Goal: Information Seeking & Learning: Find specific fact

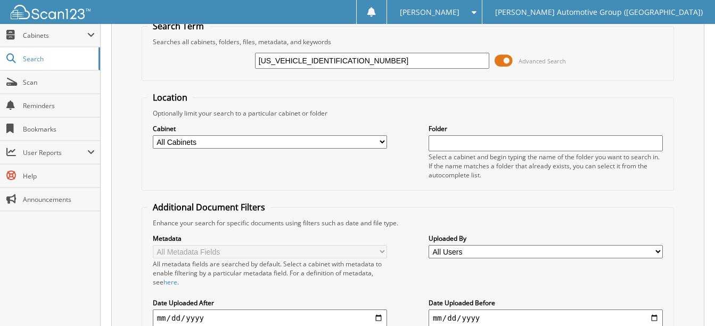
scroll to position [42, 0]
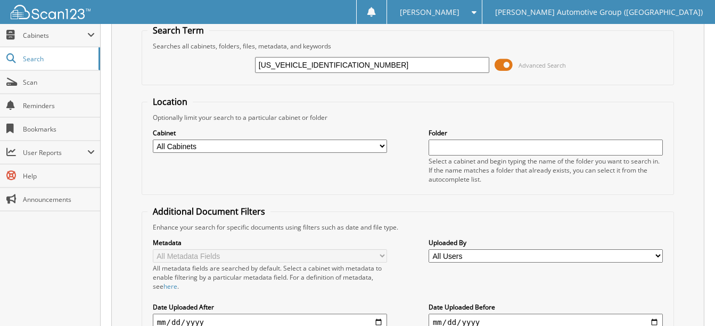
click at [346, 61] on input "1FMCU0GNXRUB23664" at bounding box center [372, 65] width 234 height 16
paste input "E10SUA33283"
type input "1FMCU0E10SUA33283"
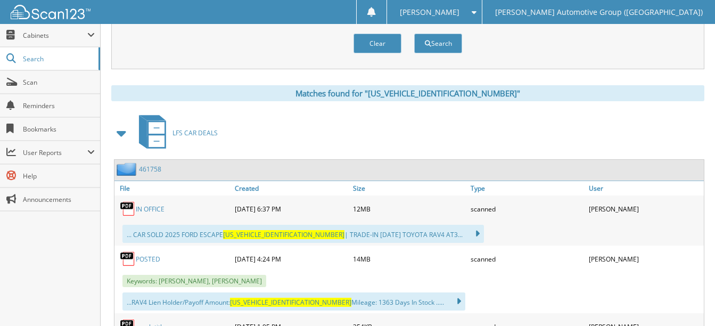
scroll to position [426, 0]
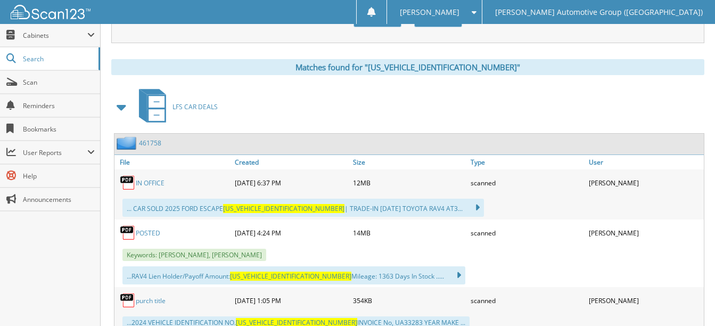
click at [148, 230] on link "POSTED" at bounding box center [148, 232] width 24 height 9
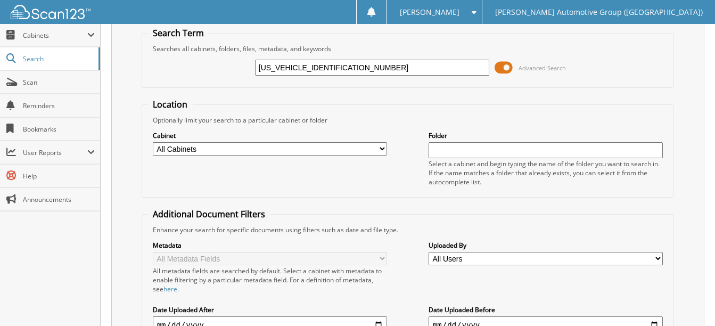
scroll to position [0, 0]
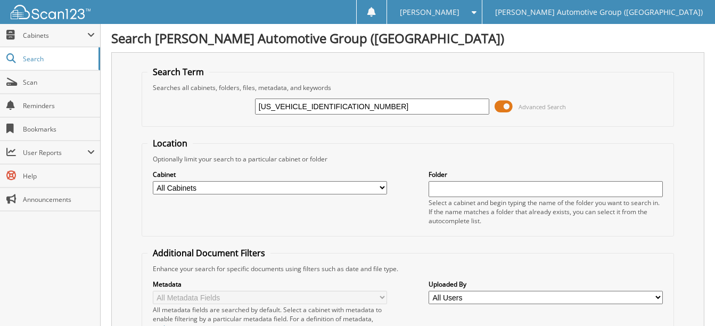
click at [341, 106] on input "1FMCU0E10SUA33283" at bounding box center [372, 106] width 234 height 16
paste input "GN4SUA49485"
type input "1FMCU0GN4SUA49485"
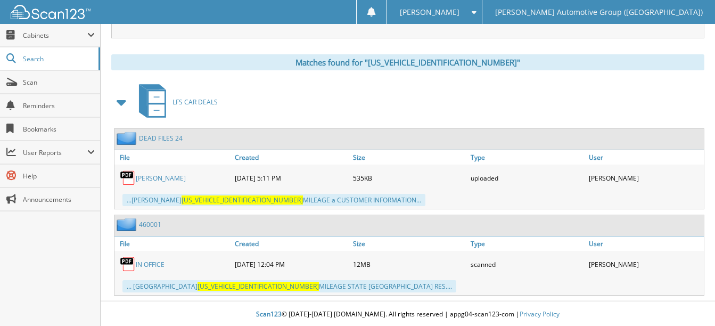
scroll to position [433, 0]
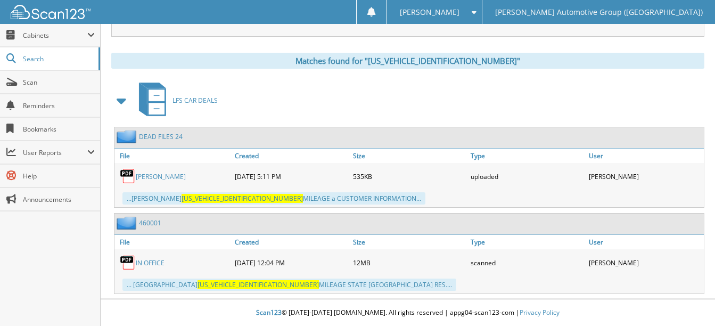
click at [154, 263] on link "IN OFFICE" at bounding box center [150, 262] width 29 height 9
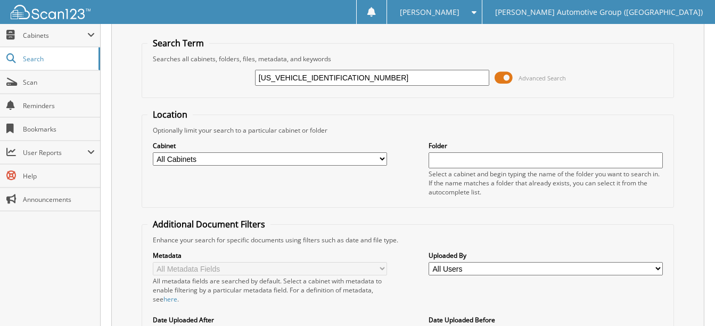
scroll to position [0, 0]
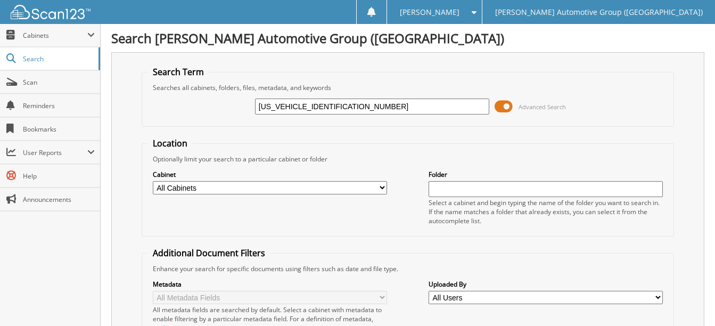
click at [344, 103] on input "1FMCU0GN4SUA49485" at bounding box center [372, 106] width 234 height 16
paste input "EE7BH2SLA95211"
type input "[US_VEHICLE_IDENTIFICATION_NUMBER]"
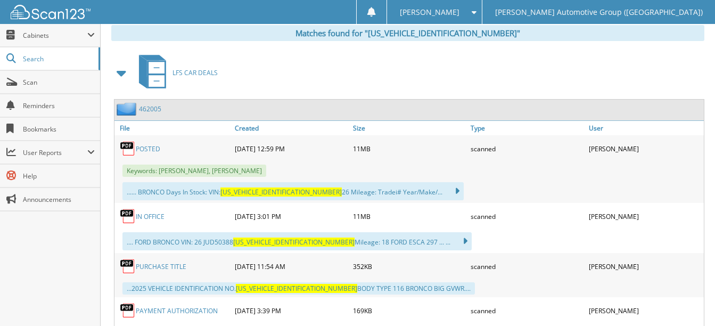
scroll to position [479, 0]
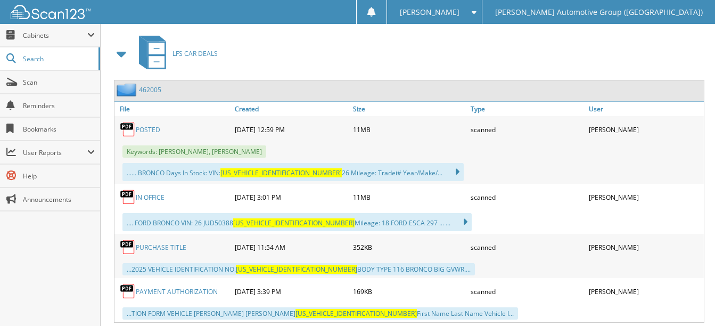
click at [148, 130] on link "POSTED" at bounding box center [148, 129] width 24 height 9
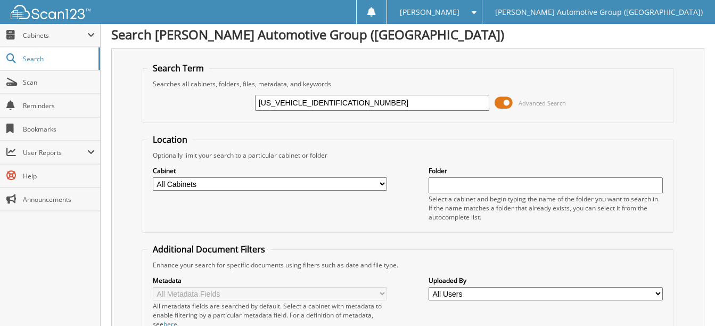
scroll to position [0, 0]
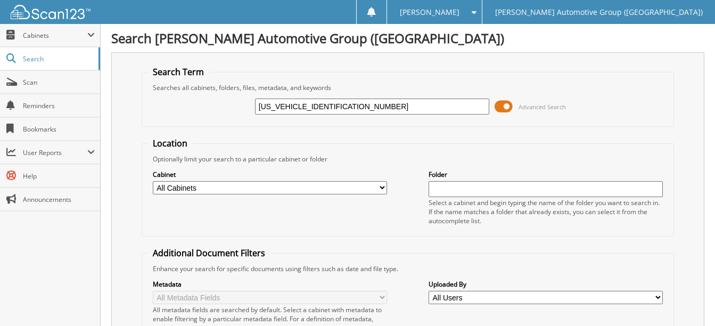
click at [345, 106] on input "[US_VEHICLE_IDENTIFICATION_NUMBER]" at bounding box center [372, 106] width 234 height 16
paste input "JU1H88REA93760"
type input "[US_VEHICLE_IDENTIFICATION_NUMBER]"
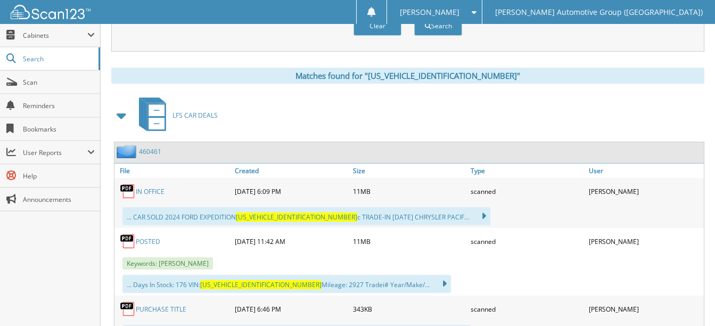
scroll to position [479, 0]
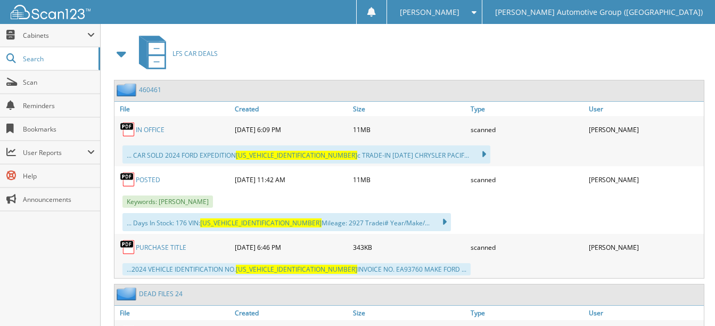
click at [145, 177] on link "POSTED" at bounding box center [148, 179] width 24 height 9
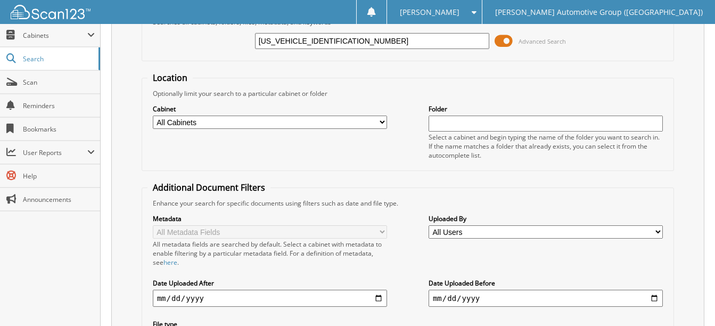
scroll to position [0, 0]
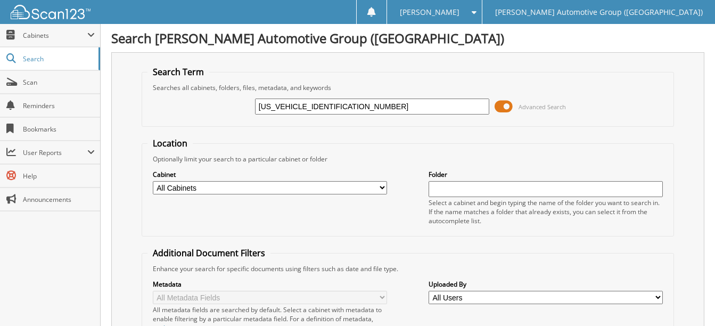
click at [339, 110] on input "1FMJU1H88REA93760" at bounding box center [372, 106] width 234 height 16
paste input "CU0GN8SUA47805"
type input "1FMCU0GN8SUA47805"
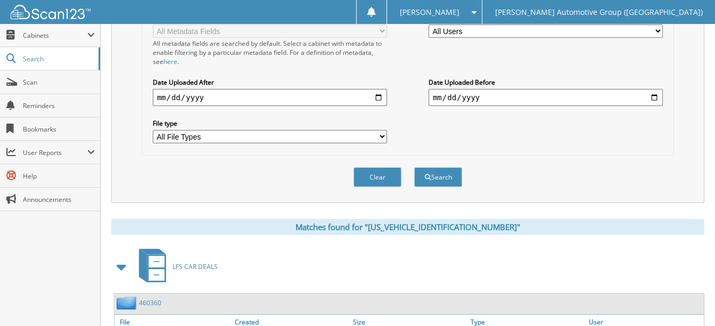
scroll to position [364, 0]
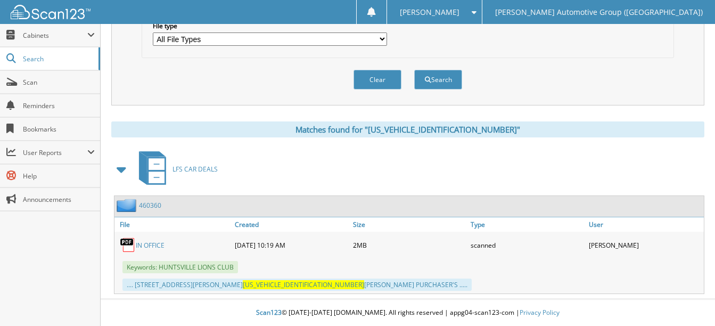
click at [148, 241] on link "IN OFFICE" at bounding box center [150, 245] width 29 height 9
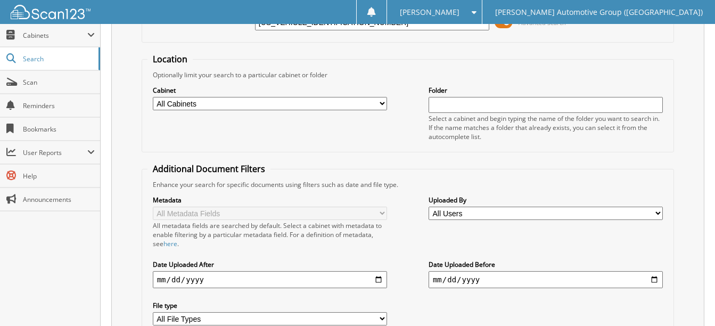
scroll to position [45, 0]
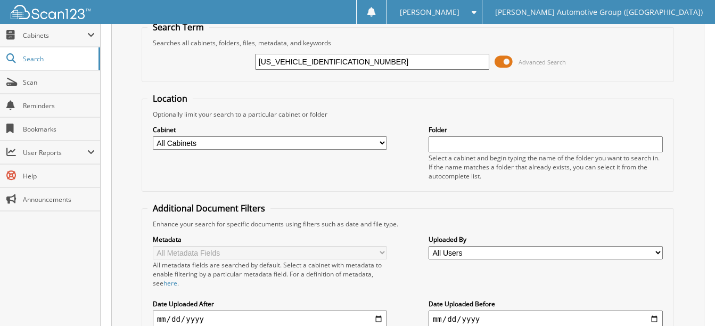
click at [345, 63] on input "1FMCU0GN8SUA47805" at bounding box center [372, 62] width 234 height 16
paste input "JK2A83REA72126"
type input "[US_VEHICLE_IDENTIFICATION_NUMBER]"
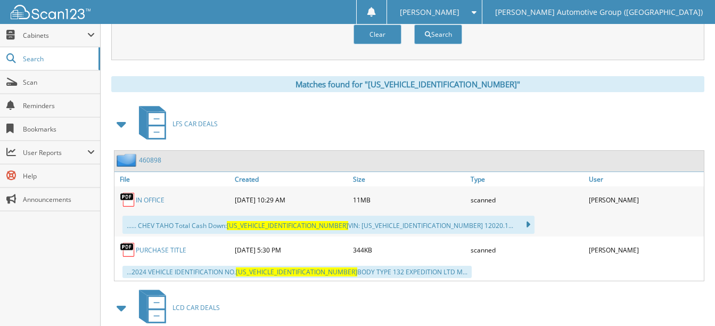
scroll to position [426, 0]
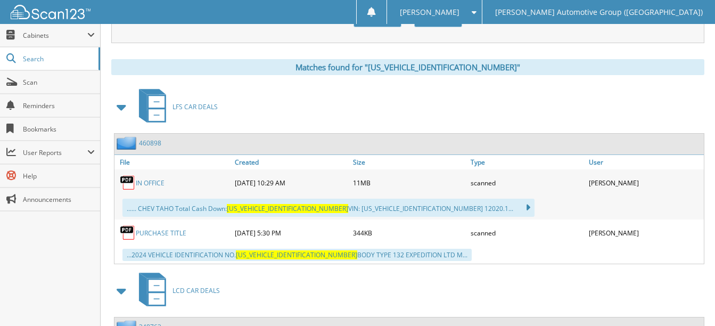
click at [157, 183] on link "IN OFFICE" at bounding box center [150, 182] width 29 height 9
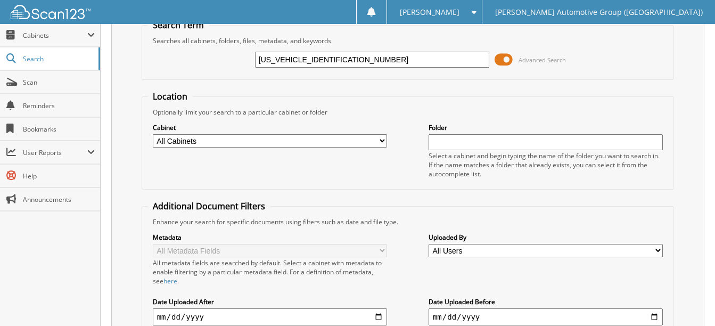
scroll to position [0, 0]
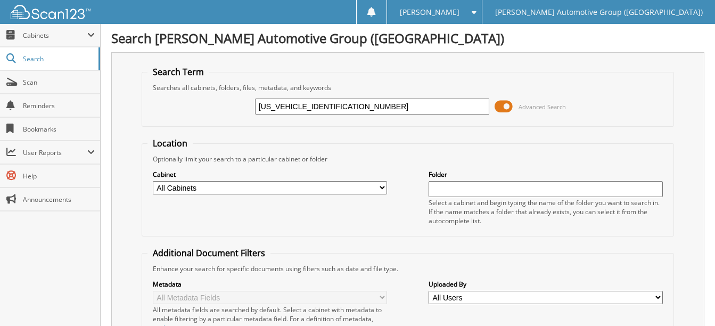
click at [340, 106] on input "1FMJK2A83REA72126" at bounding box center [372, 106] width 234 height 16
paste input "1P84REB13090"
type input "1FMJK1P84REB13090"
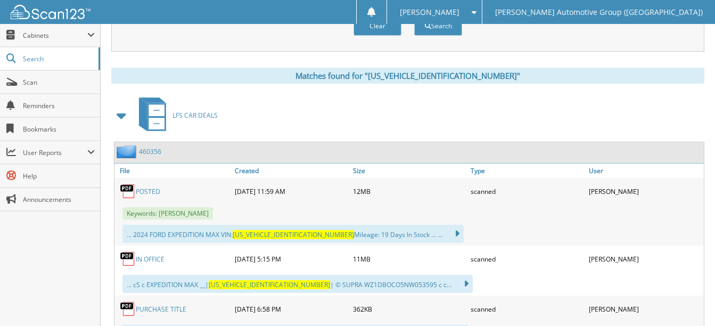
scroll to position [479, 0]
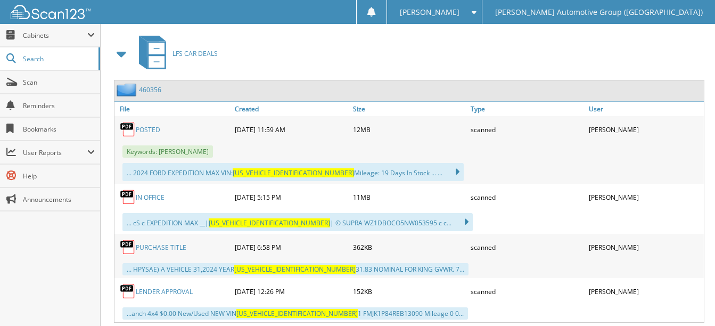
click at [150, 128] on link "POSTED" at bounding box center [148, 129] width 24 height 9
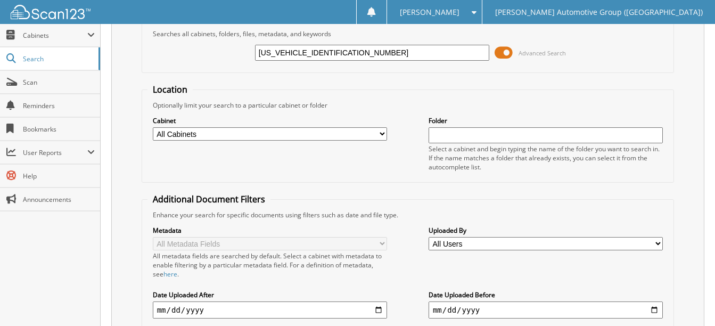
scroll to position [53, 0]
click at [336, 55] on input "1FMJK1P84REB13090" at bounding box center [372, 53] width 234 height 16
paste input "CU0MN6RUB47416"
type input "[US_VEHICLE_IDENTIFICATION_NUMBER]"
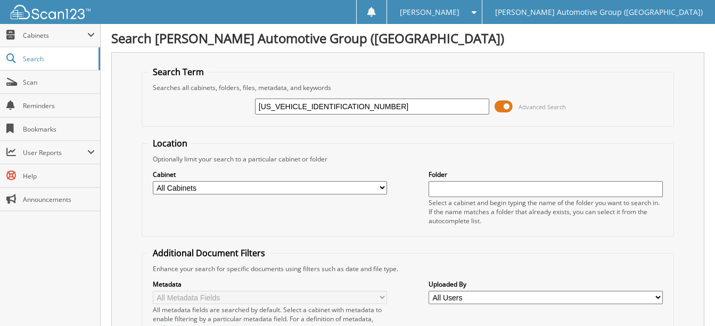
click at [301, 106] on input "[US_VEHICLE_IDENTIFICATION_NUMBER]" at bounding box center [372, 106] width 234 height 16
type input "RUB47416"
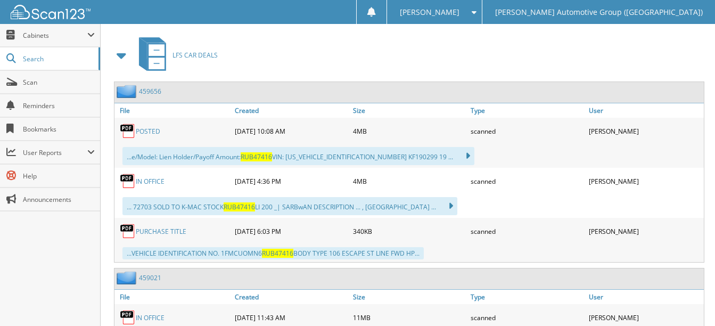
scroll to position [479, 0]
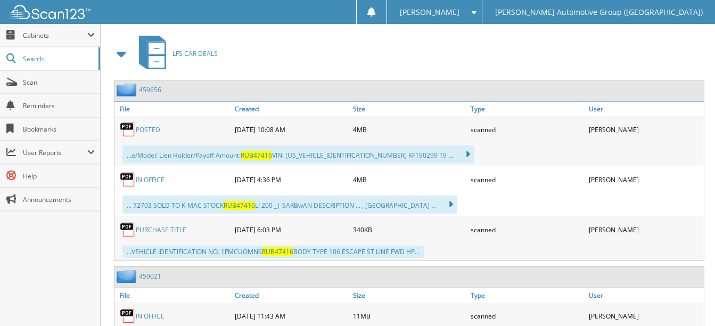
click at [158, 132] on link "POSTED" at bounding box center [148, 129] width 24 height 9
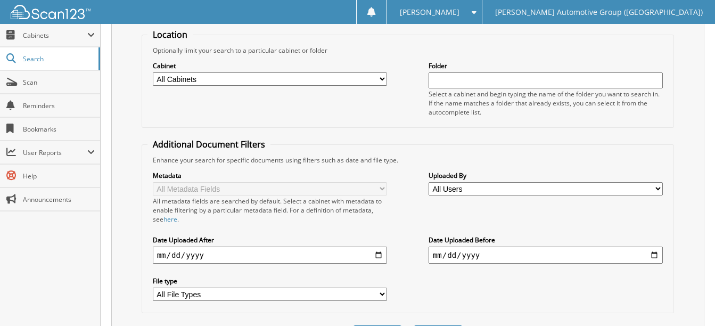
scroll to position [53, 0]
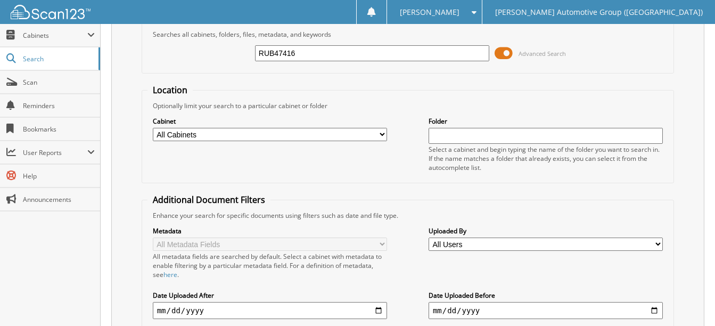
click at [315, 51] on input "RUB47416" at bounding box center [372, 53] width 234 height 16
paste input "3FMCR9B69RRE48092"
type input "3FMCR9B69RRE48092"
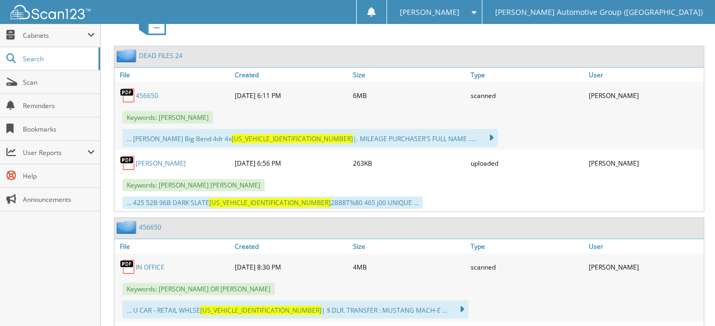
scroll to position [532, 0]
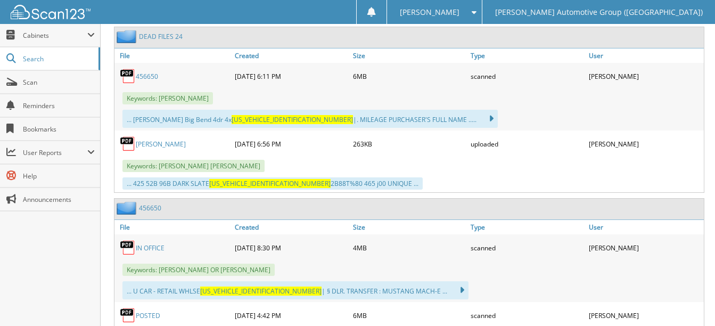
click at [150, 76] on link "456650" at bounding box center [147, 76] width 22 height 9
click at [160, 145] on link "hutcheson" at bounding box center [161, 143] width 50 height 9
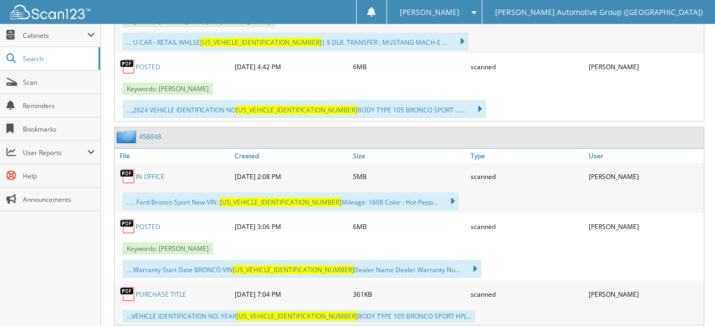
scroll to position [798, 0]
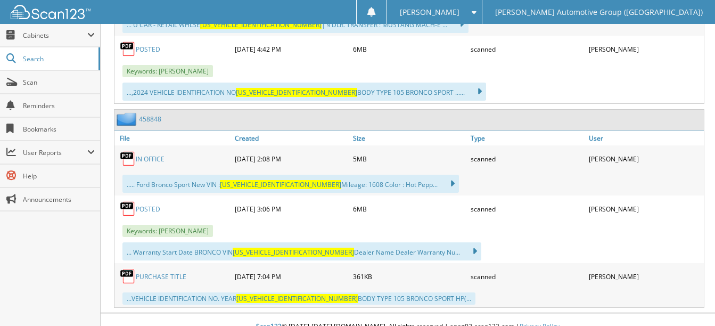
click at [154, 157] on link "IN OFFICE" at bounding box center [150, 158] width 29 height 9
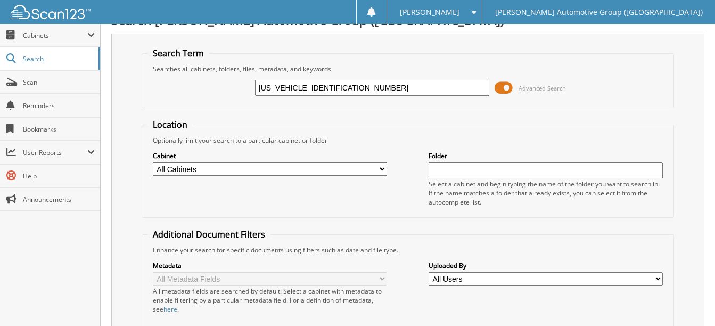
scroll to position [0, 0]
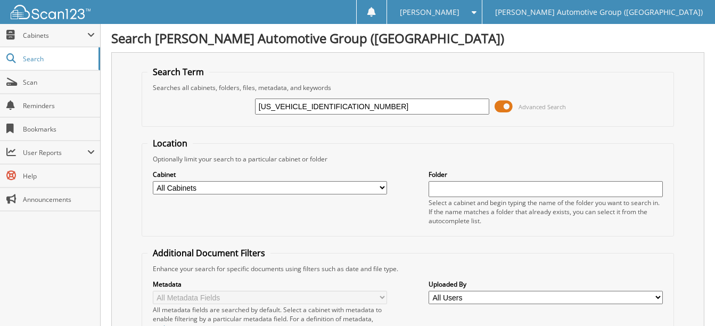
click at [345, 107] on input "3FMCR9B69RRE48092" at bounding box center [372, 106] width 234 height 16
paste input "1FMUK8DH1SGA42113"
type input "1FMUK8DH1SGA42113"
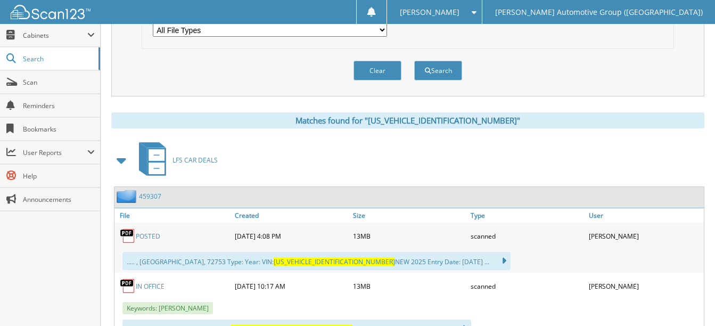
scroll to position [426, 0]
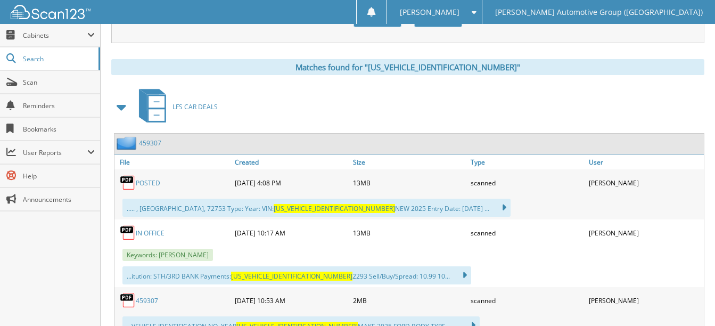
click at [149, 180] on link "POSTED" at bounding box center [148, 182] width 24 height 9
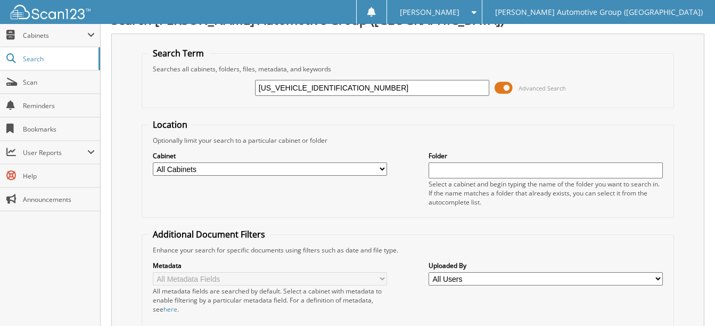
scroll to position [0, 0]
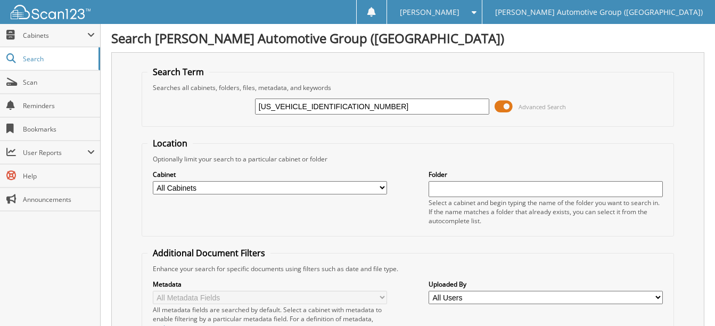
click at [343, 109] on input "[US_VEHICLE_IDENTIFICATION_NUMBER]" at bounding box center [372, 106] width 234 height 16
paste input "CU0GNXRUB26290"
type input "[US_VEHICLE_IDENTIFICATION_NUMBER]"
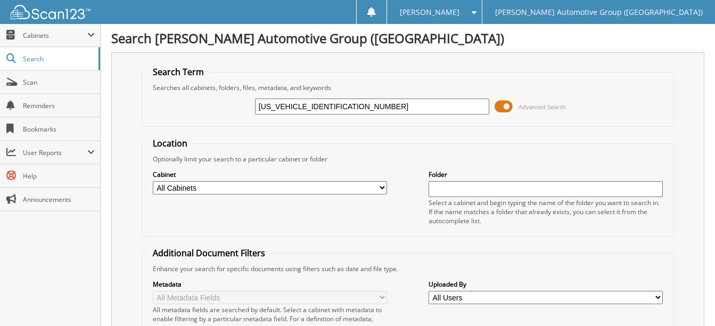
click at [301, 106] on input "1FMCU0GNXRUB26290" at bounding box center [372, 106] width 234 height 16
type input "RUB26290"
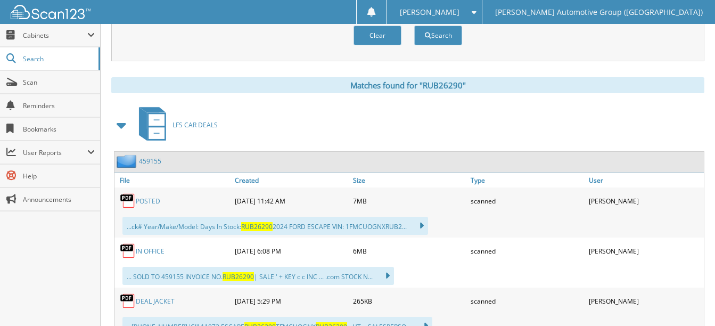
scroll to position [426, 0]
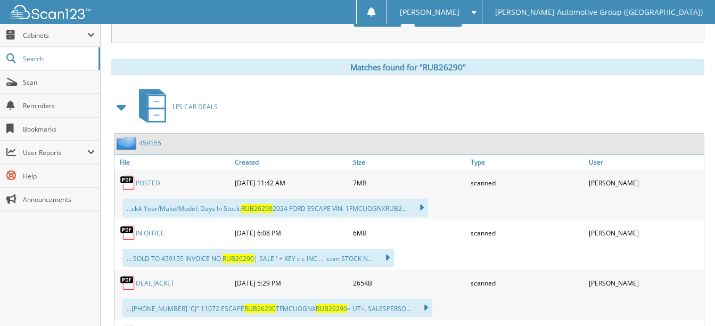
click at [150, 183] on link "POSTED" at bounding box center [148, 182] width 24 height 9
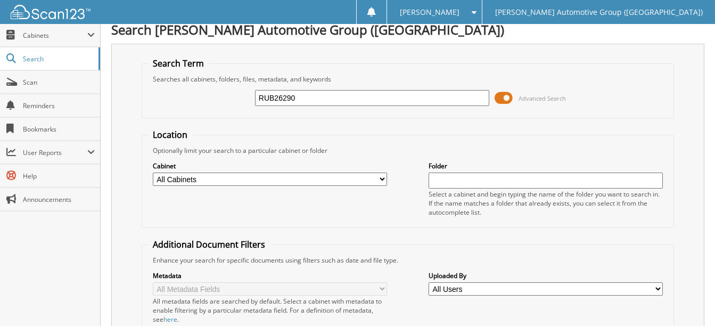
scroll to position [0, 0]
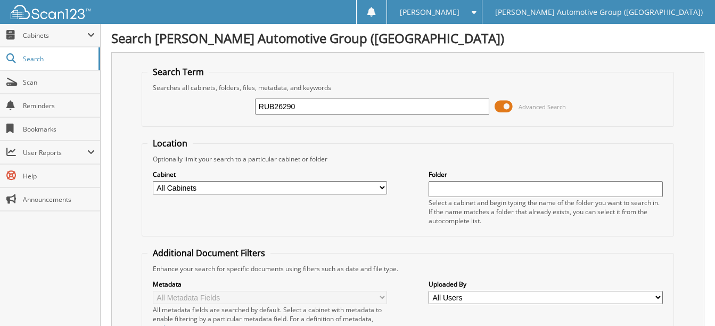
click at [301, 111] on input "RUB26290" at bounding box center [372, 106] width 234 height 16
paste input "[US_VEHICLE_IDENTIFICATION_NUMBER]"
type input "[US_VEHICLE_IDENTIFICATION_NUMBER]"
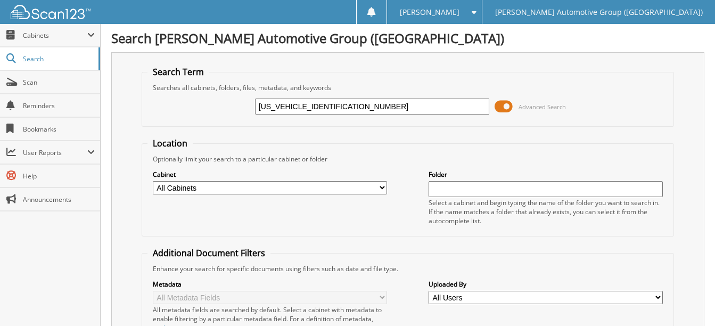
click at [302, 105] on input "[US_VEHICLE_IDENTIFICATION_NUMBER]" at bounding box center [372, 106] width 234 height 16
type input "SUA08239"
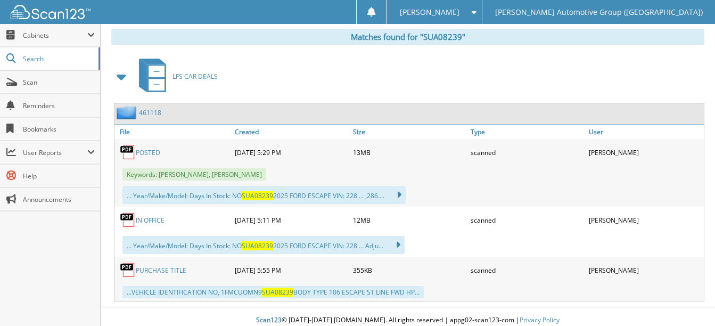
scroll to position [464, 0]
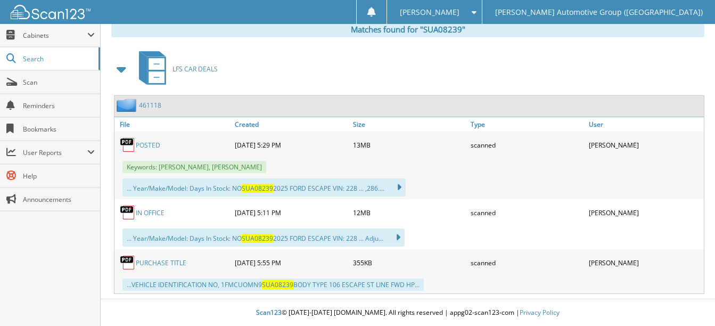
click at [151, 141] on link "POSTED" at bounding box center [148, 144] width 24 height 9
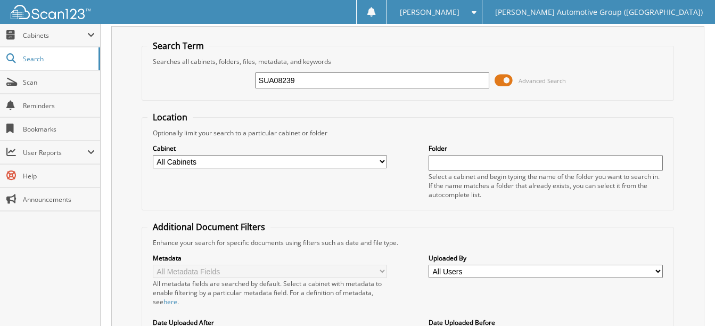
scroll to position [0, 0]
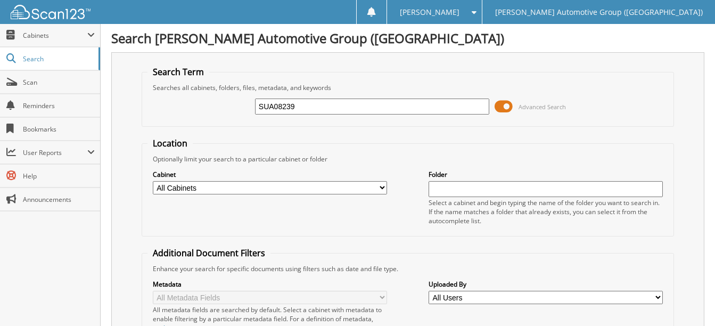
click at [307, 105] on input "SUA08239" at bounding box center [372, 106] width 234 height 16
paste input "[US_VEHICLE_IDENTIFICATION_NUMBER]"
type input "[US_VEHICLE_IDENTIFICATION_NUMBER]"
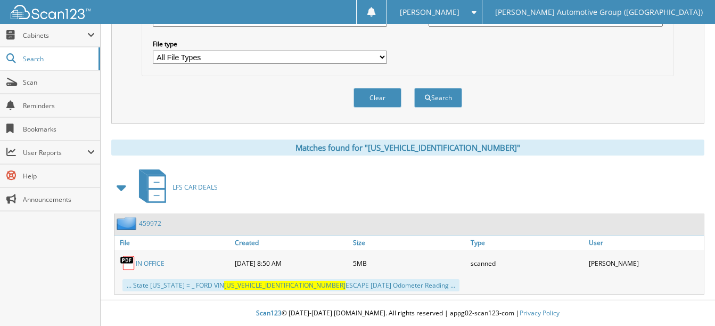
scroll to position [346, 0]
click at [152, 262] on link "IN OFFICE" at bounding box center [150, 262] width 29 height 9
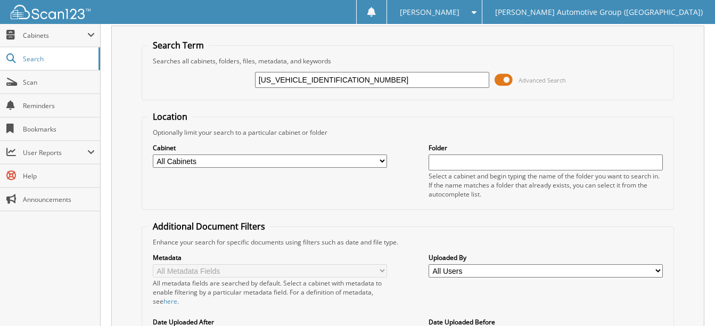
scroll to position [0, 0]
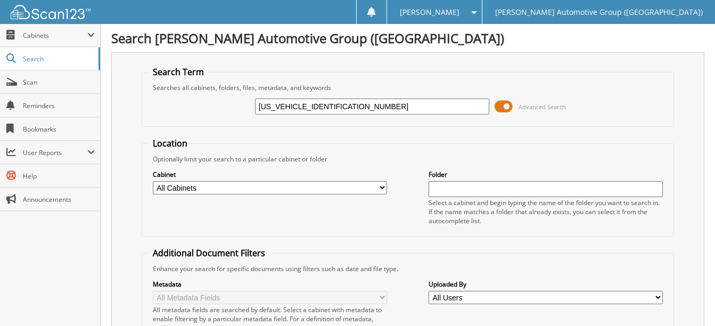
click at [349, 107] on input "[US_VEHICLE_IDENTIFICATION_NUMBER]" at bounding box center [372, 106] width 234 height 16
paste input "GN5RUB52523"
type input "[US_VEHICLE_IDENTIFICATION_NUMBER]"
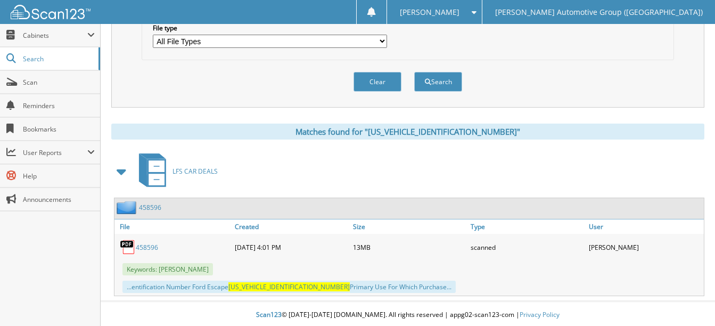
scroll to position [364, 0]
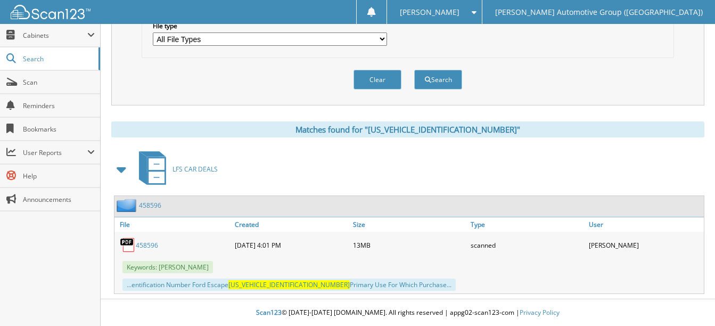
click at [148, 244] on link "458596" at bounding box center [147, 245] width 22 height 9
